Goal: Task Accomplishment & Management: Manage account settings

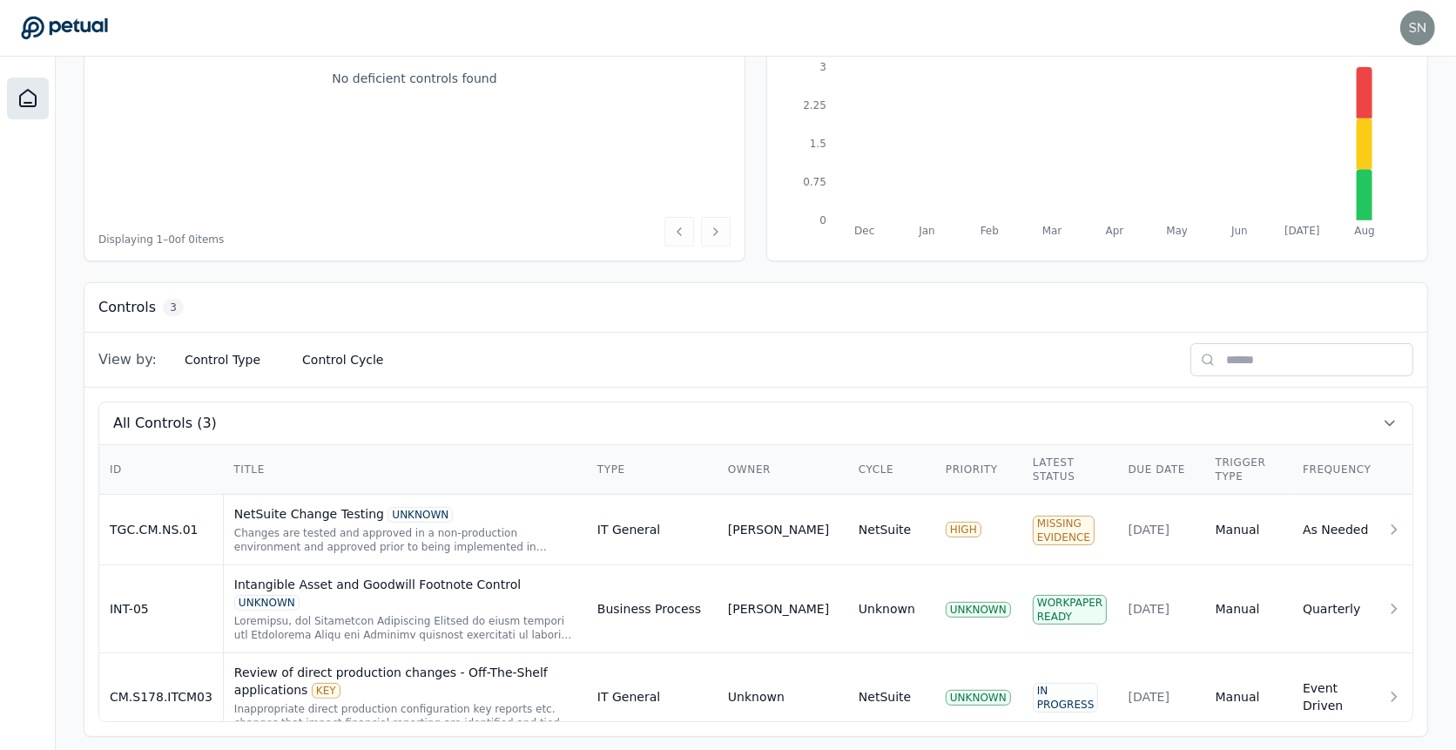
scroll to position [275, 0]
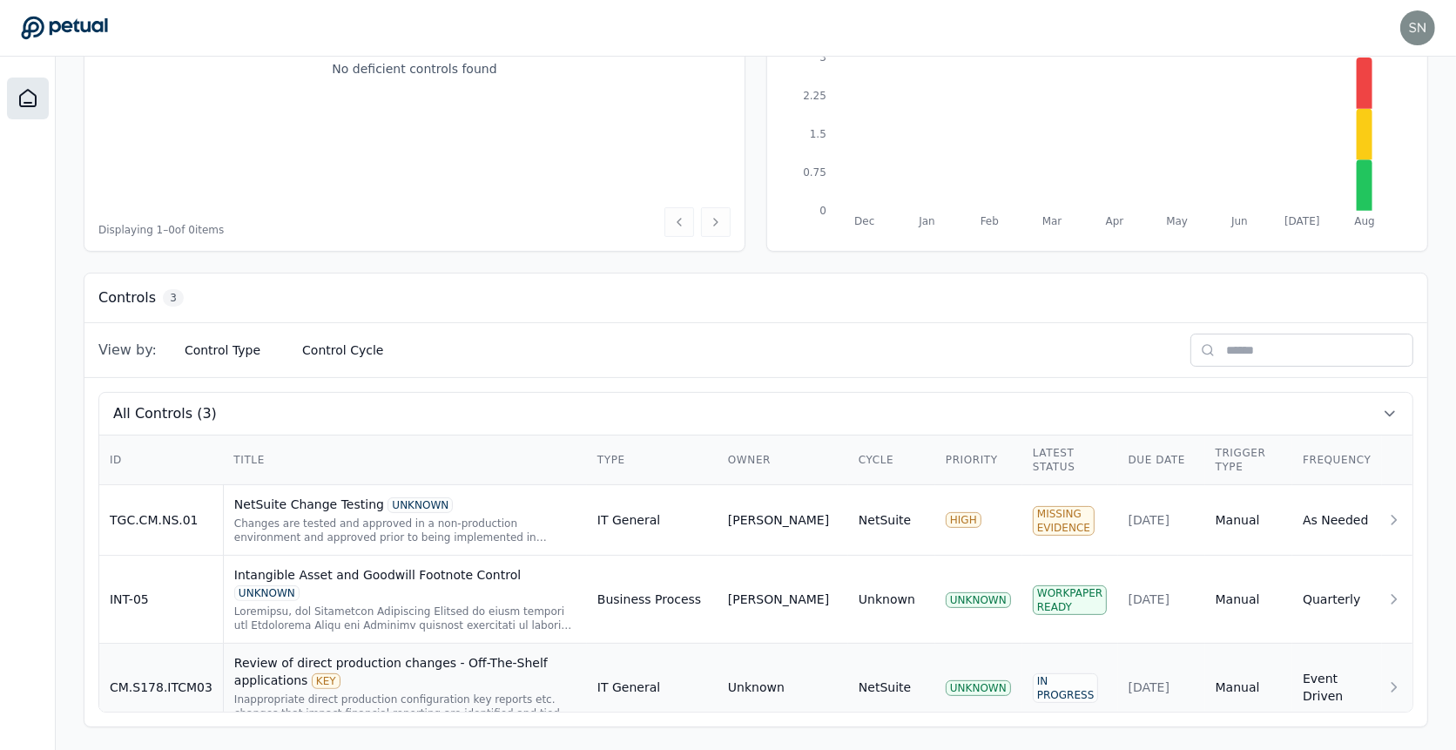
click at [477, 659] on div "Review of direct production changes - Off-The-Shelf applications KEY" at bounding box center [405, 671] width 342 height 35
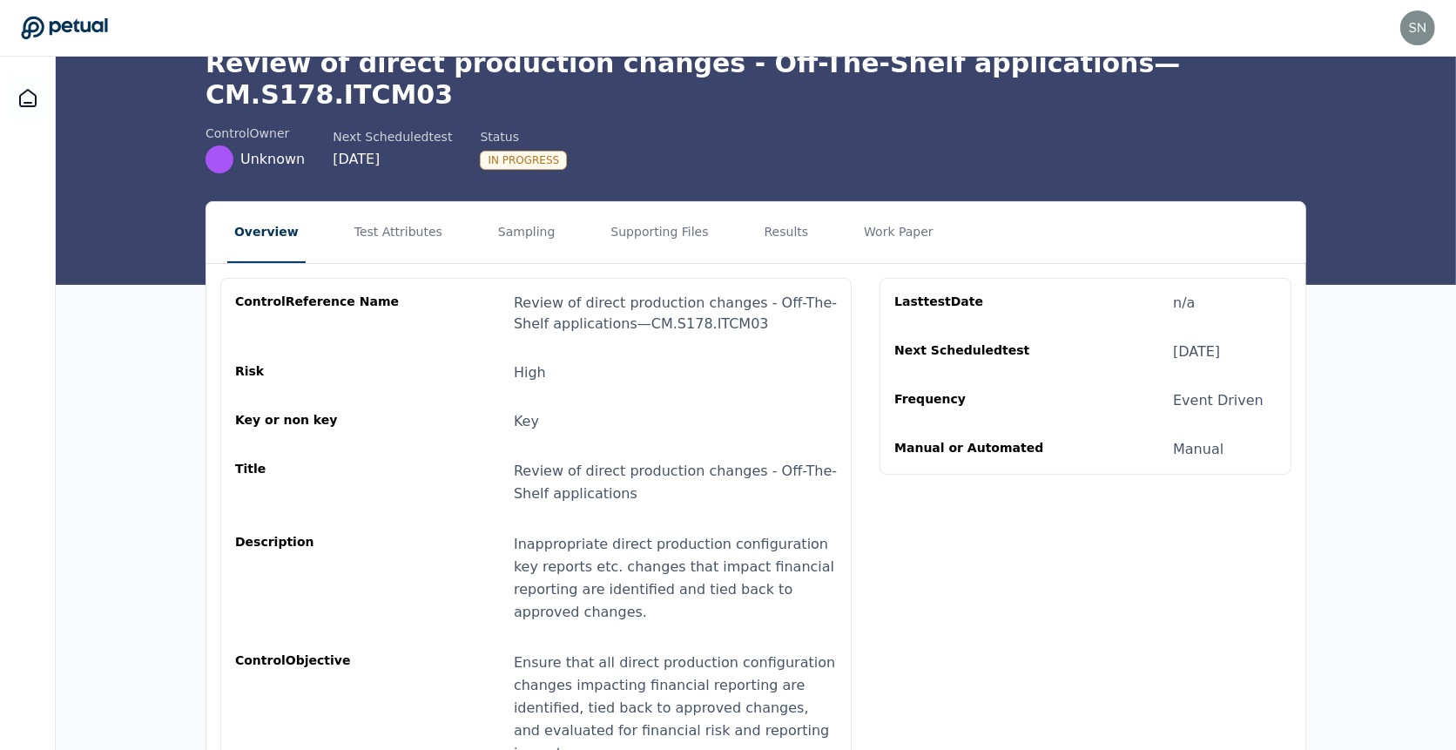
scroll to position [11, 0]
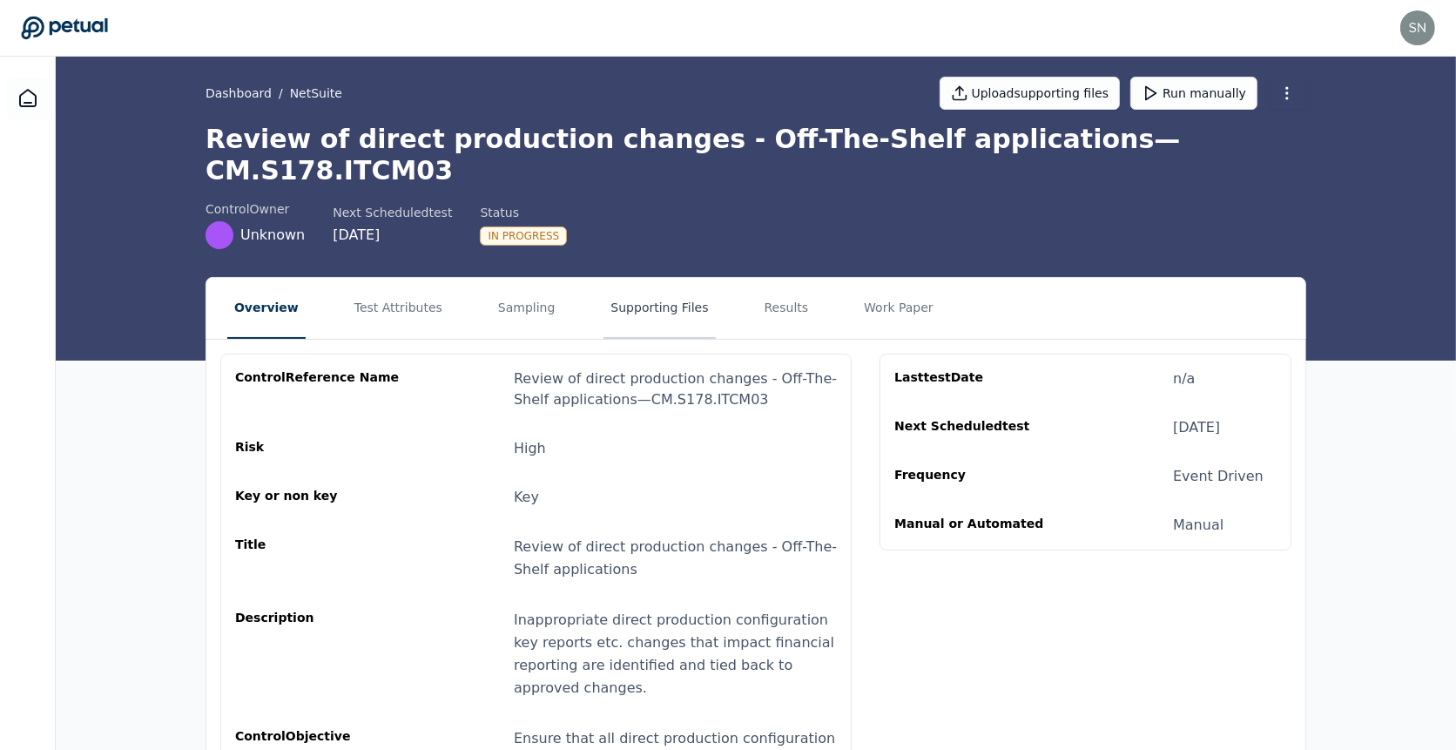
click at [642, 278] on button "Supporting Files" at bounding box center [658, 308] width 111 height 61
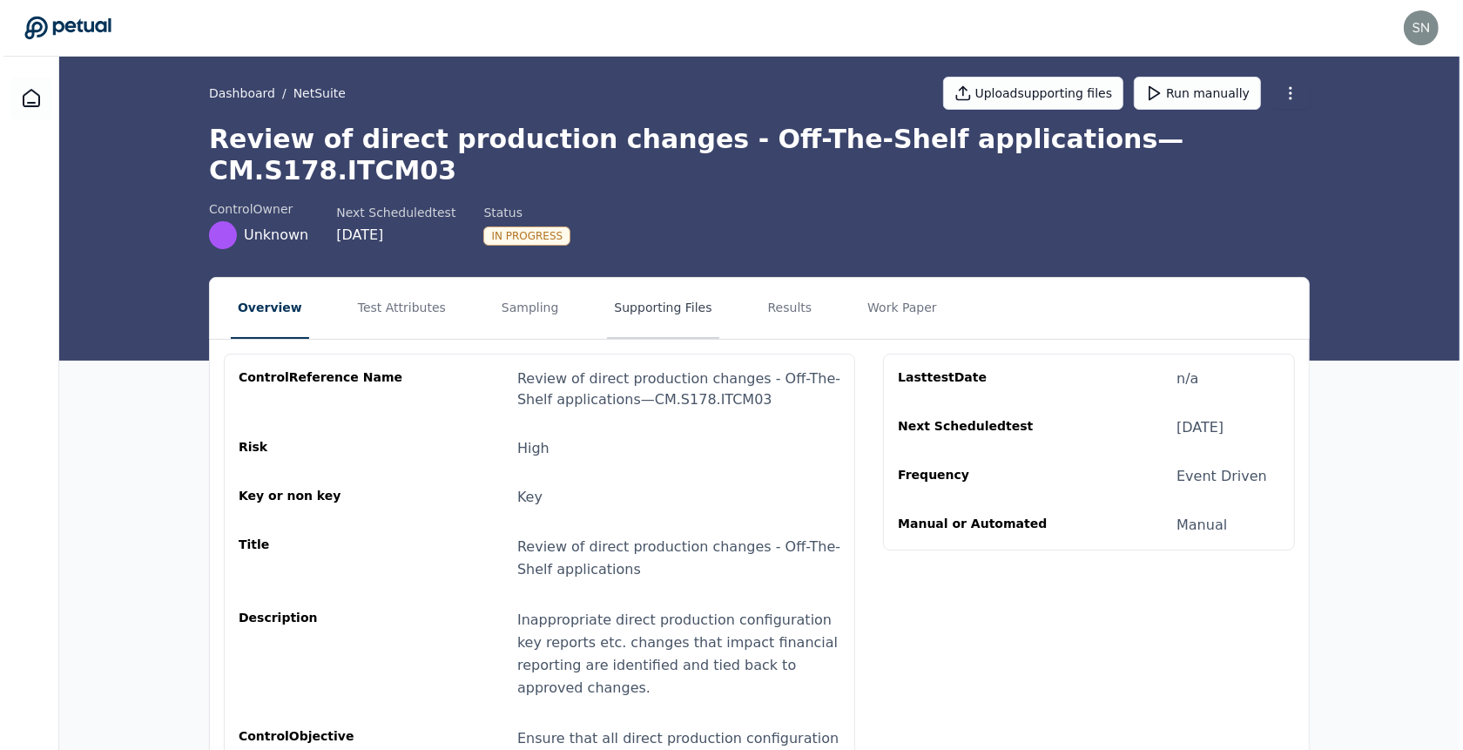
scroll to position [0, 0]
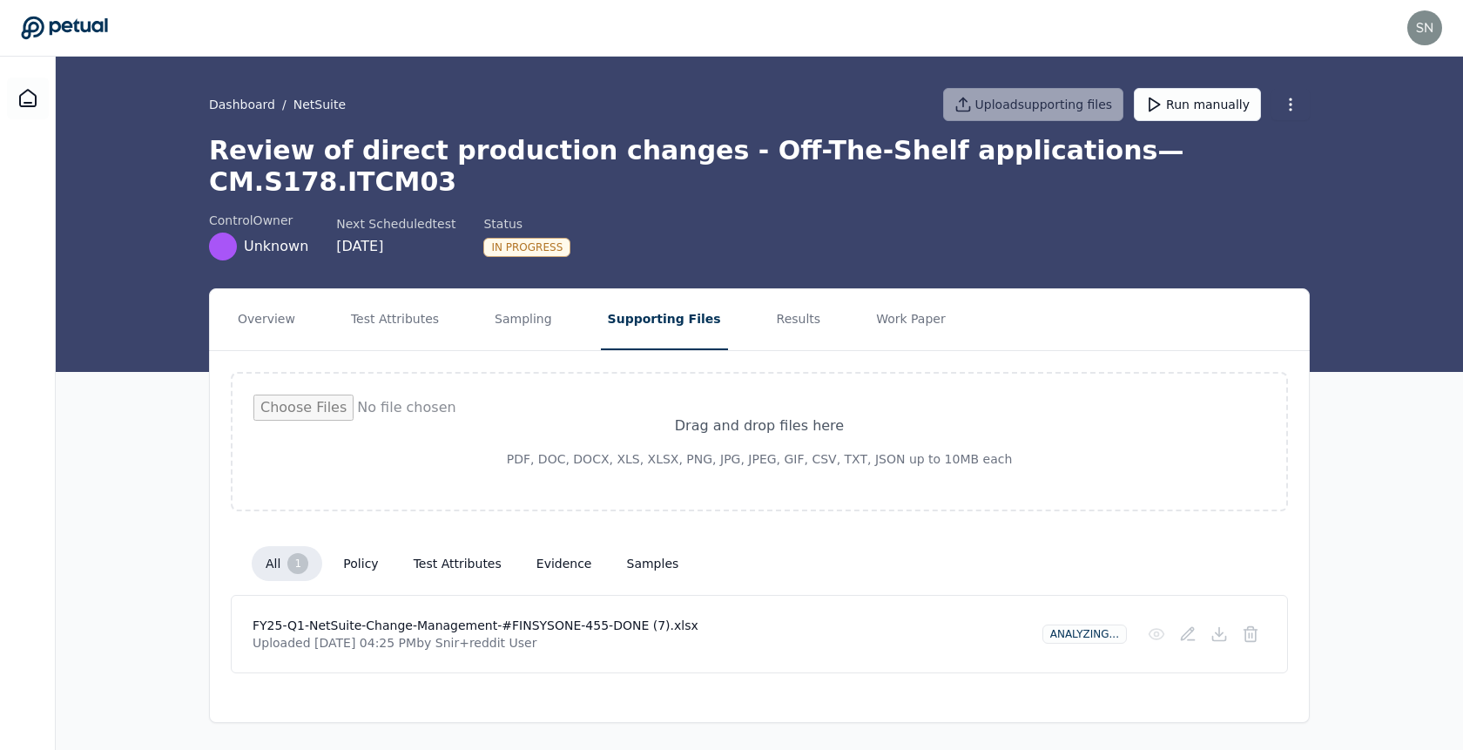
click at [676, 137] on h1 "Review of direct production changes - Off-The-Shelf applications — CM.S178.ITCM…" at bounding box center [759, 166] width 1101 height 63
click at [652, 154] on h1 "Review of direct production changes - Off-The-Shelf applications — CM.S178.ITCM…" at bounding box center [759, 166] width 1101 height 63
click at [502, 145] on h1 "Review of direct production changes - Off-The-Shelf applications — CM.S178.ITCM…" at bounding box center [759, 166] width 1101 height 63
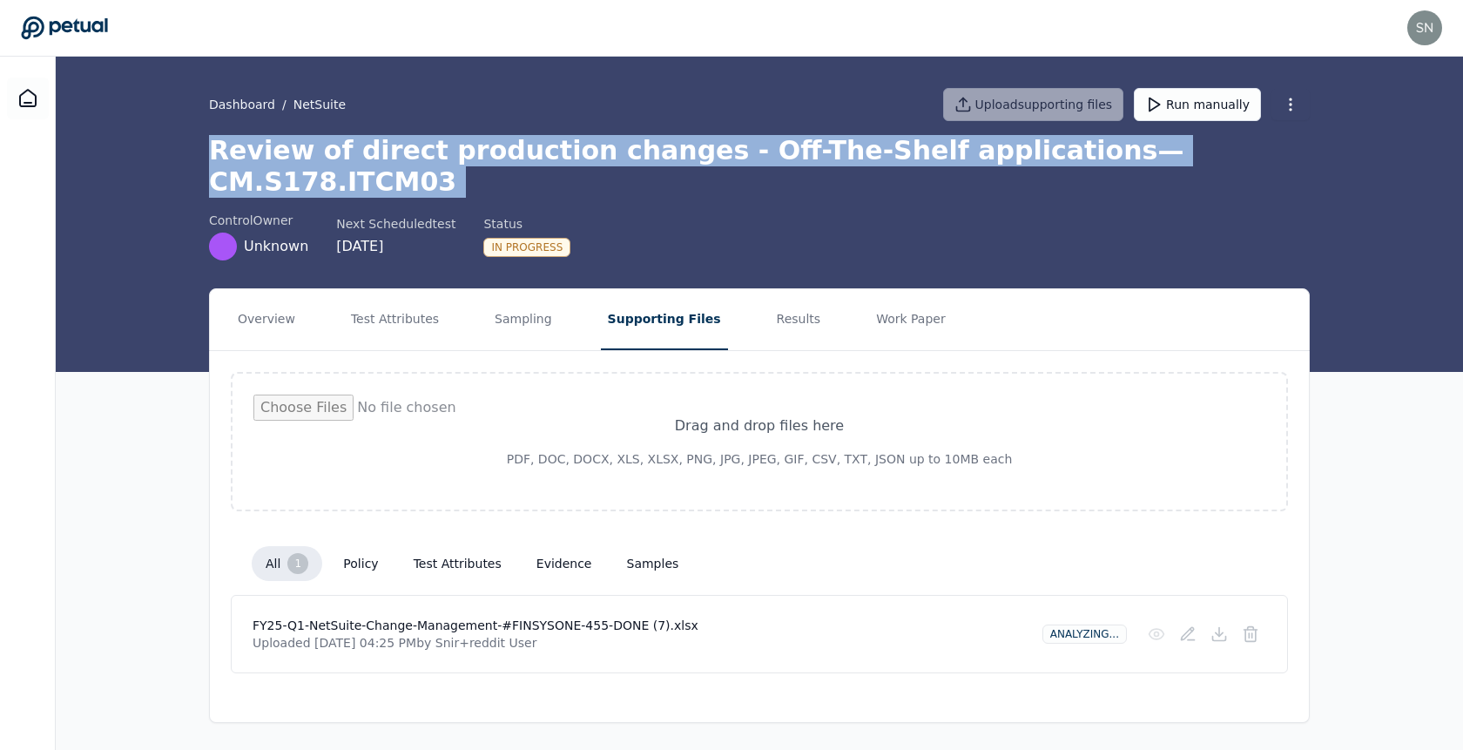
click at [502, 145] on h1 "Review of direct production changes - Off-The-Shelf applications — CM.S178.ITCM…" at bounding box center [759, 166] width 1101 height 63
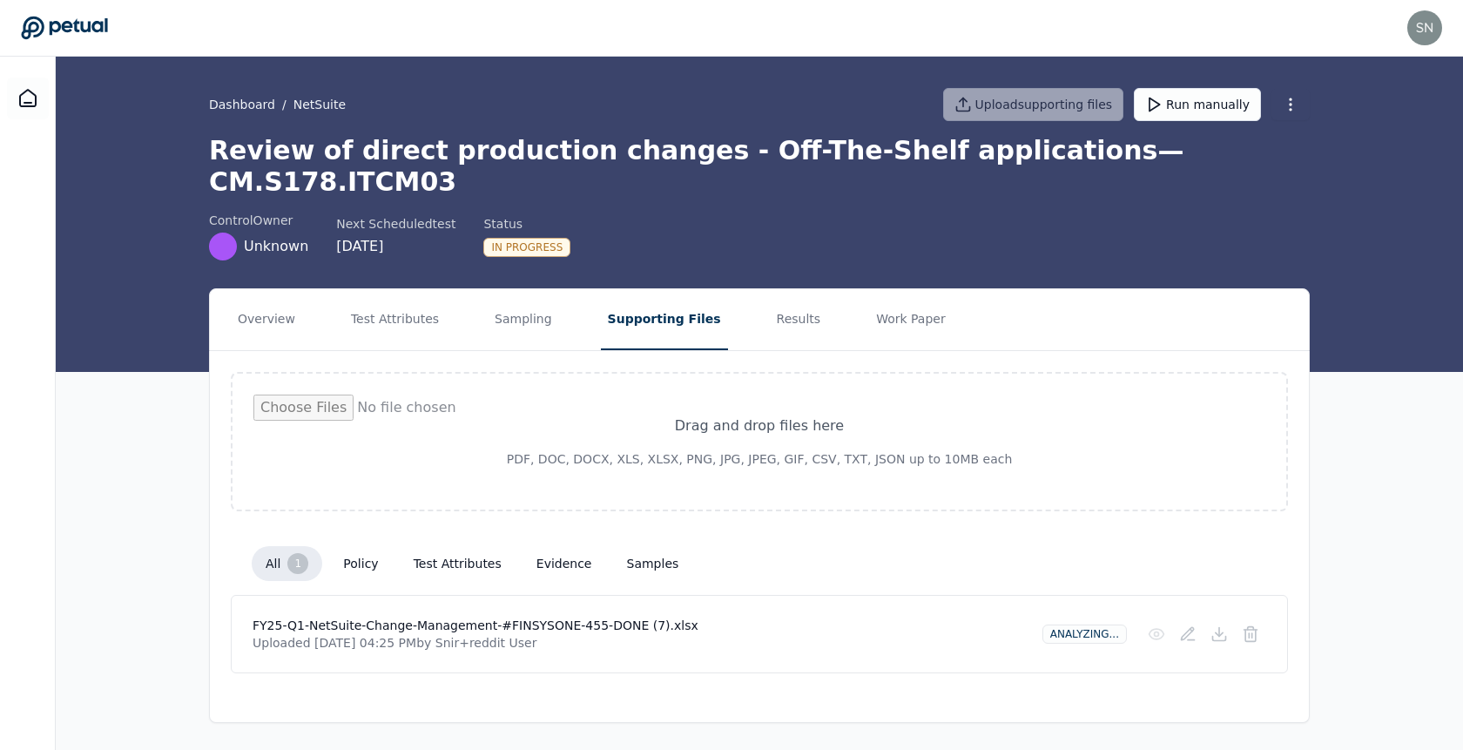
click at [534, 145] on h1 "Review of direct production changes - Off-The-Shelf applications — CM.S178.ITCM…" at bounding box center [759, 166] width 1101 height 63
click at [1294, 105] on html "snir+reddit@petual.ai snir+reddit@petual.ai Sign out Dashboard / NetSuite Uploa…" at bounding box center [731, 375] width 1463 height 751
click at [1295, 102] on html "snir+reddit@petual.ai snir+reddit@petual.ai Sign out Dashboard / NetSuite Uploa…" at bounding box center [731, 375] width 1463 height 751
click at [1291, 102] on html "snir+reddit@petual.ai snir+reddit@petual.ai Sign out Dashboard / NetSuite Uploa…" at bounding box center [731, 375] width 1463 height 751
click at [1269, 163] on div "Delete control" at bounding box center [1248, 170] width 137 height 31
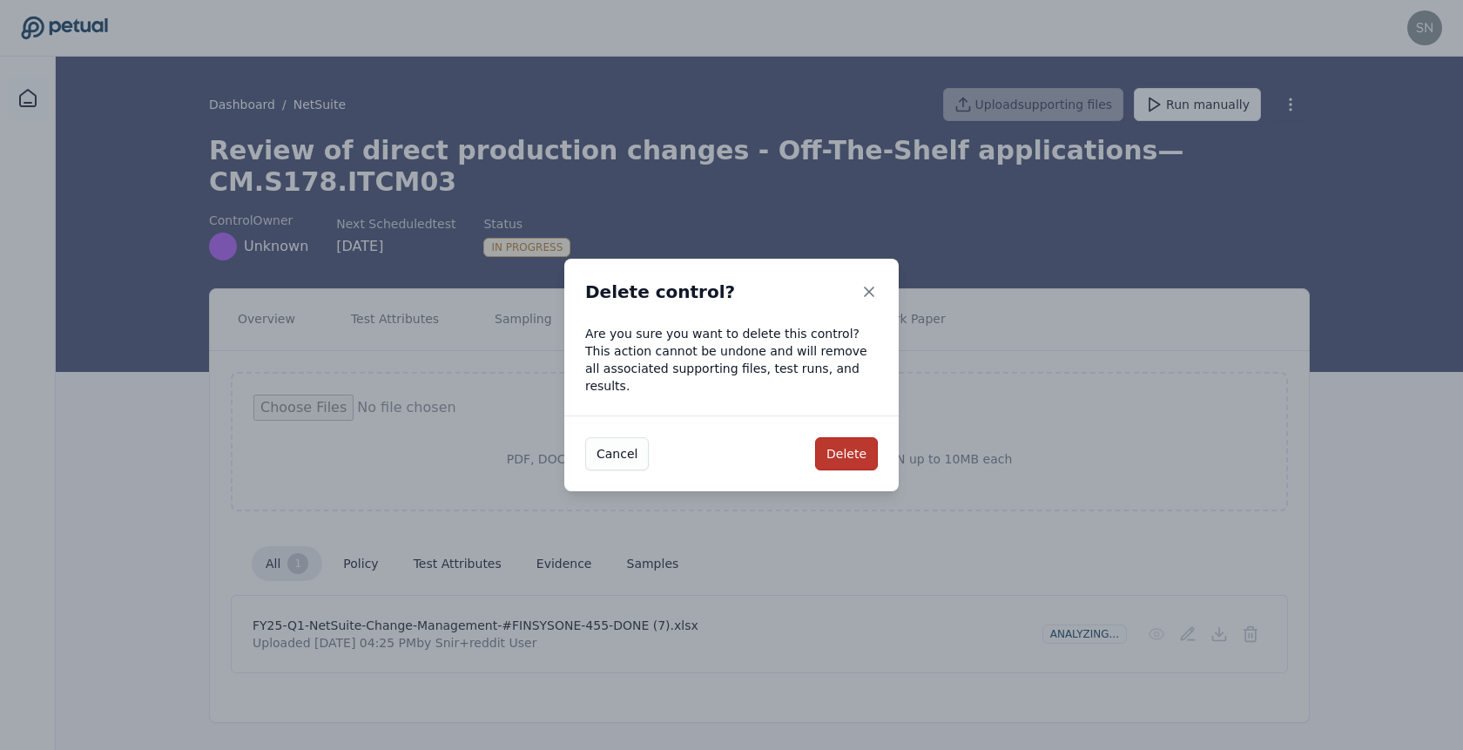
click at [834, 442] on button "Delete" at bounding box center [846, 453] width 63 height 33
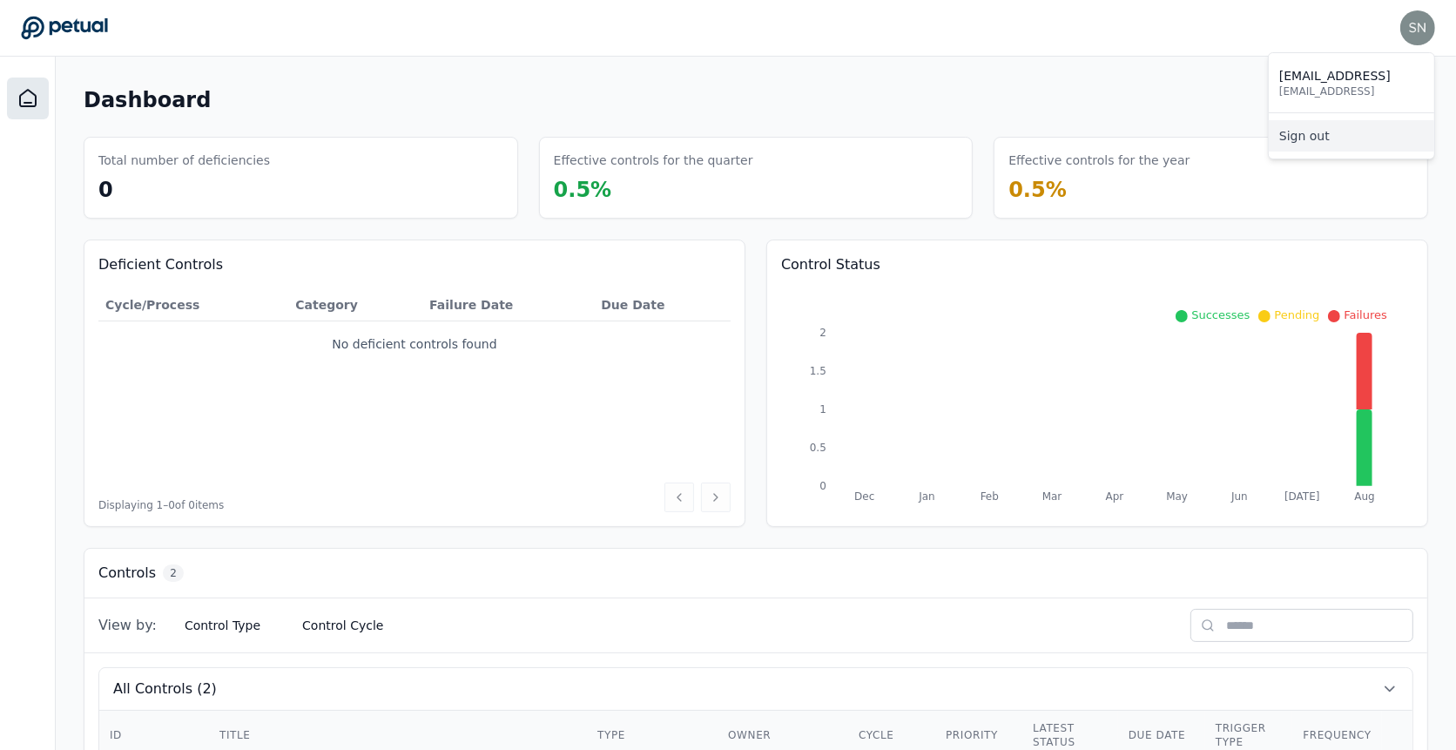
click at [1356, 142] on link "Sign out" at bounding box center [1351, 135] width 165 height 31
click at [1366, 131] on link "Sign out" at bounding box center [1351, 135] width 165 height 31
